Goal: Contribute content

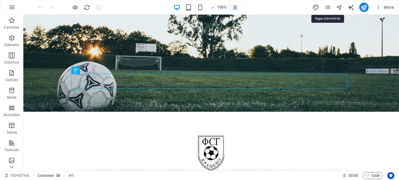
drag, startPoint x: 328, startPoint y: 7, endPoint x: 327, endPoint y: 11, distance: 4.5
click at [328, 7] on icon "pages" at bounding box center [327, 7] width 7 height 7
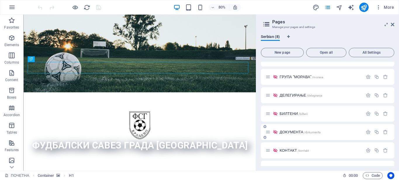
scroll to position [43, 0]
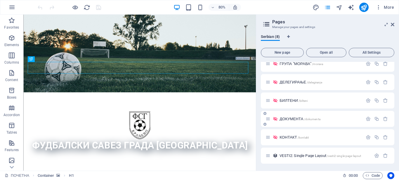
click at [299, 116] on div "ДОКУМЕНТА /dokumenta" at bounding box center [314, 119] width 97 height 7
click at [292, 117] on span "ДОКУМЕНТА /dokumenta" at bounding box center [300, 119] width 41 height 4
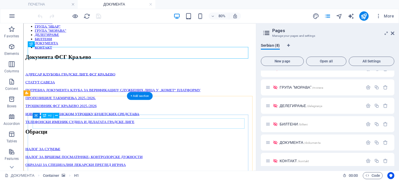
scroll to position [175, 0]
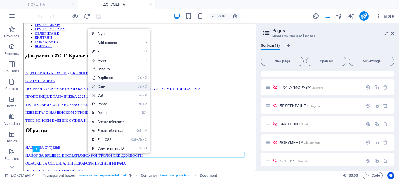
click at [97, 86] on link "Ctrl C Copy" at bounding box center [107, 86] width 39 height 9
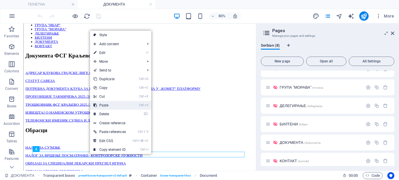
click at [106, 106] on link "Ctrl V Paste" at bounding box center [109, 105] width 39 height 9
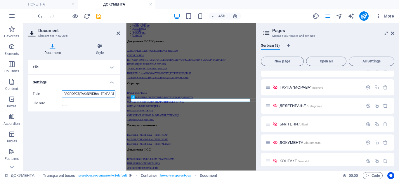
click at [110, 94] on input "РАСПОРЕД ТАКМИЧЕЊА - ГРУПА "ИБАР"" at bounding box center [88, 94] width 53 height 7
type input "РАСПОРЕД ТАКМИЧЕЊА - ГРУПА "ИБАР""
click at [111, 67] on h4 "File" at bounding box center [74, 67] width 92 height 14
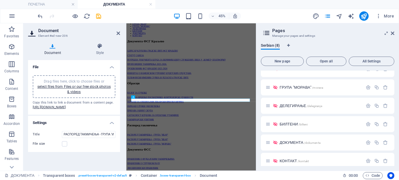
click at [98, 84] on div "Drag files here, click to choose files or select files from Files or our free s…" at bounding box center [74, 87] width 76 height 16
click at [52, 86] on link "select files from Files or our free stock photos & videos" at bounding box center [73, 89] width 73 height 9
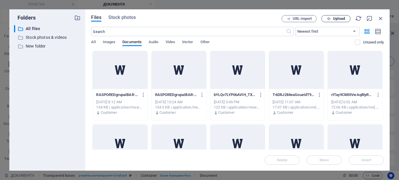
click at [329, 18] on icon "button" at bounding box center [329, 19] width 4 height 4
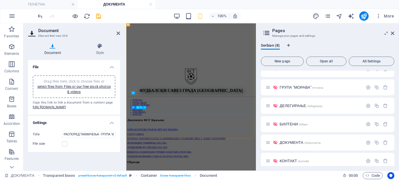
scroll to position [188, 0]
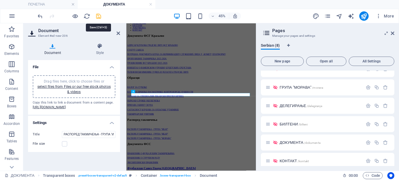
click at [97, 15] on icon "save" at bounding box center [98, 16] width 7 height 7
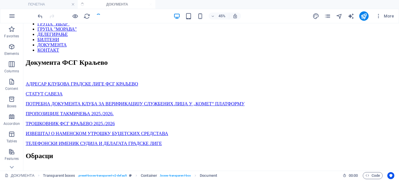
scroll to position [269, 0]
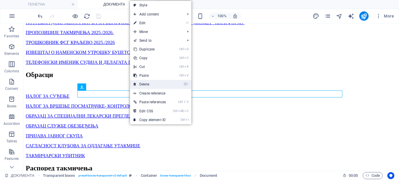
click at [144, 84] on link "⌦ Delete" at bounding box center [149, 84] width 39 height 9
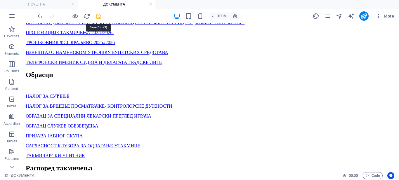
click at [100, 16] on icon "save" at bounding box center [98, 16] width 7 height 7
drag, startPoint x: 365, startPoint y: 16, endPoint x: 368, endPoint y: 21, distance: 6.2
click at [364, 16] on icon "publish" at bounding box center [364, 16] width 7 height 7
